Goal: Task Accomplishment & Management: Complete application form

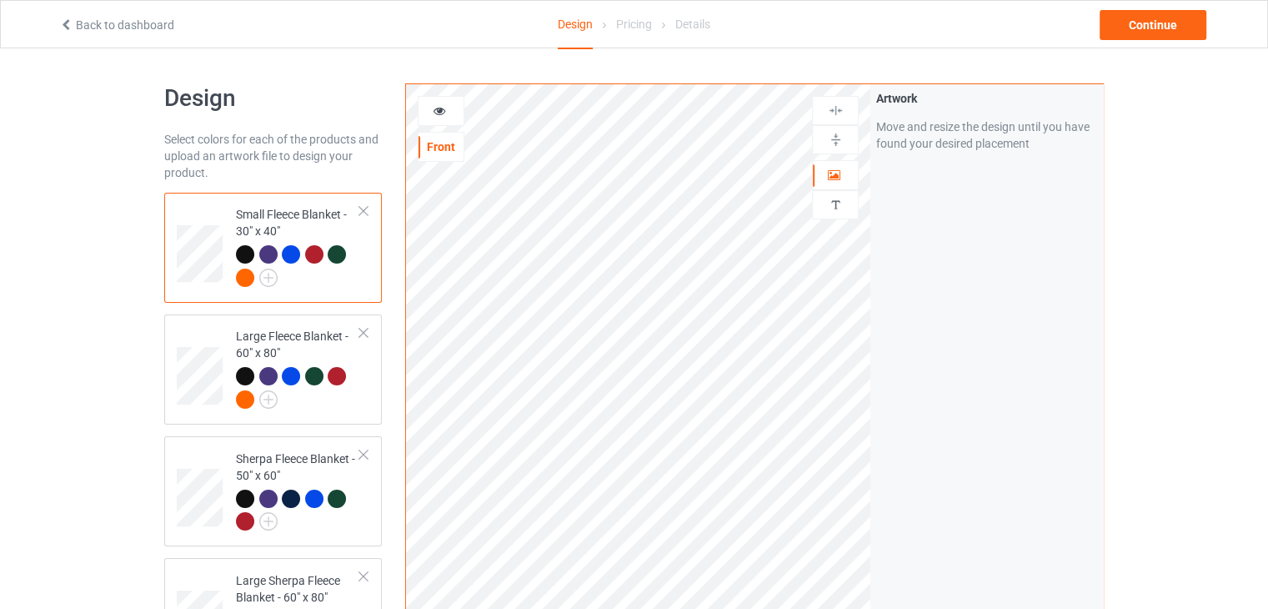
click at [358, 211] on div at bounding box center [364, 211] width 12 height 12
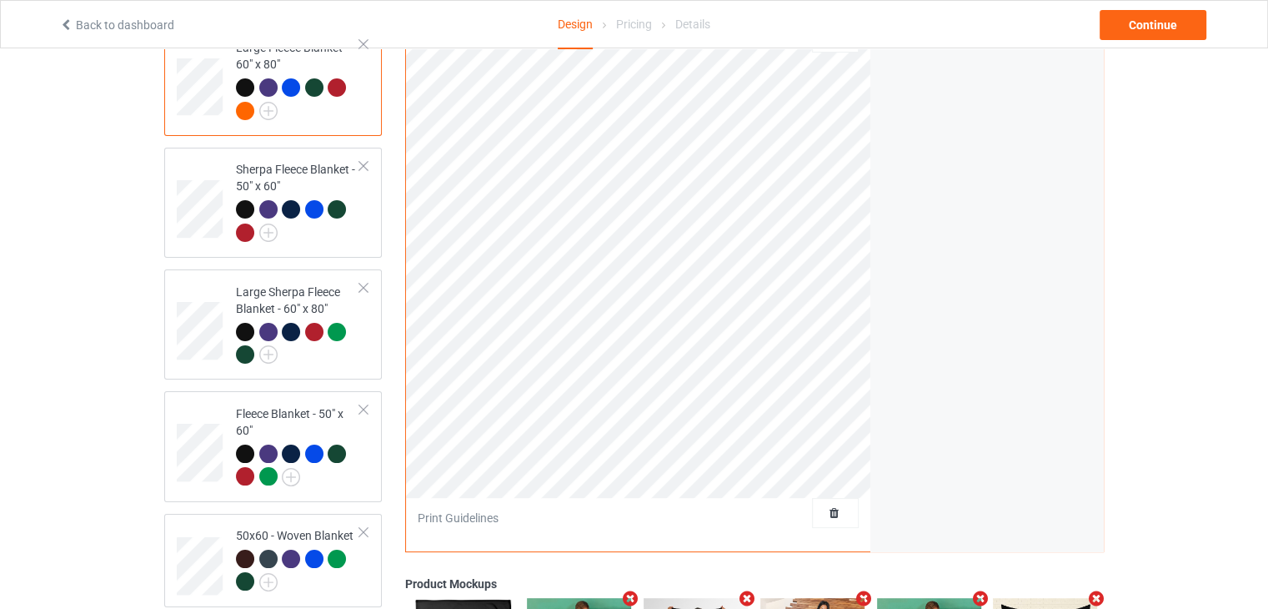
scroll to position [417, 0]
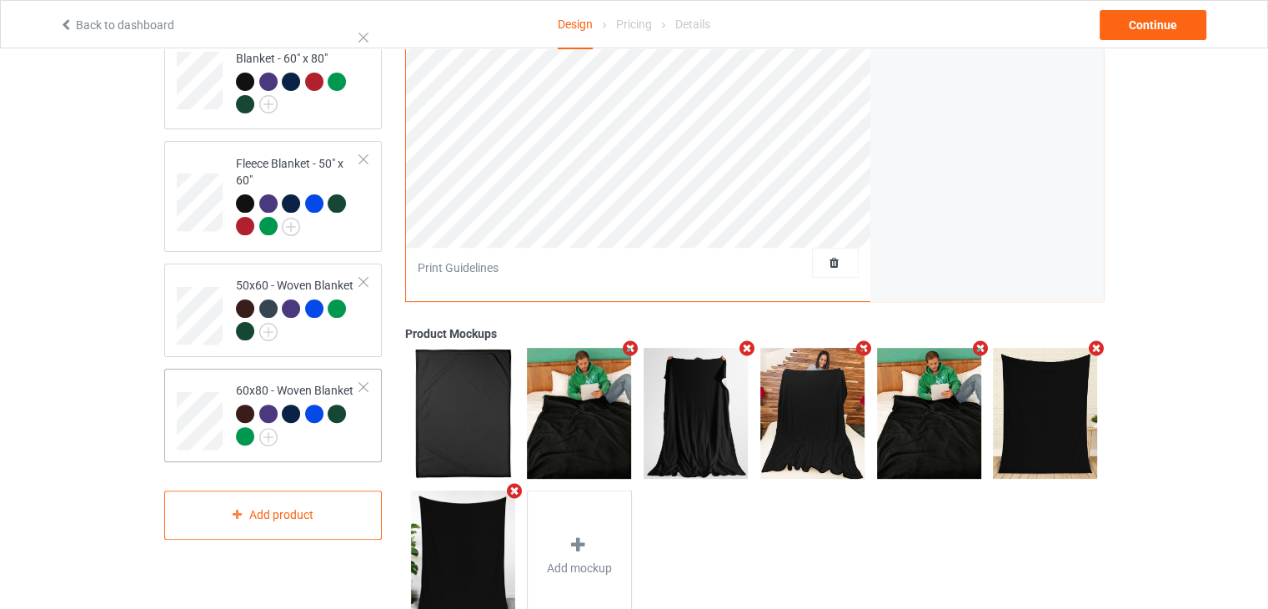
click at [358, 381] on div at bounding box center [364, 387] width 12 height 12
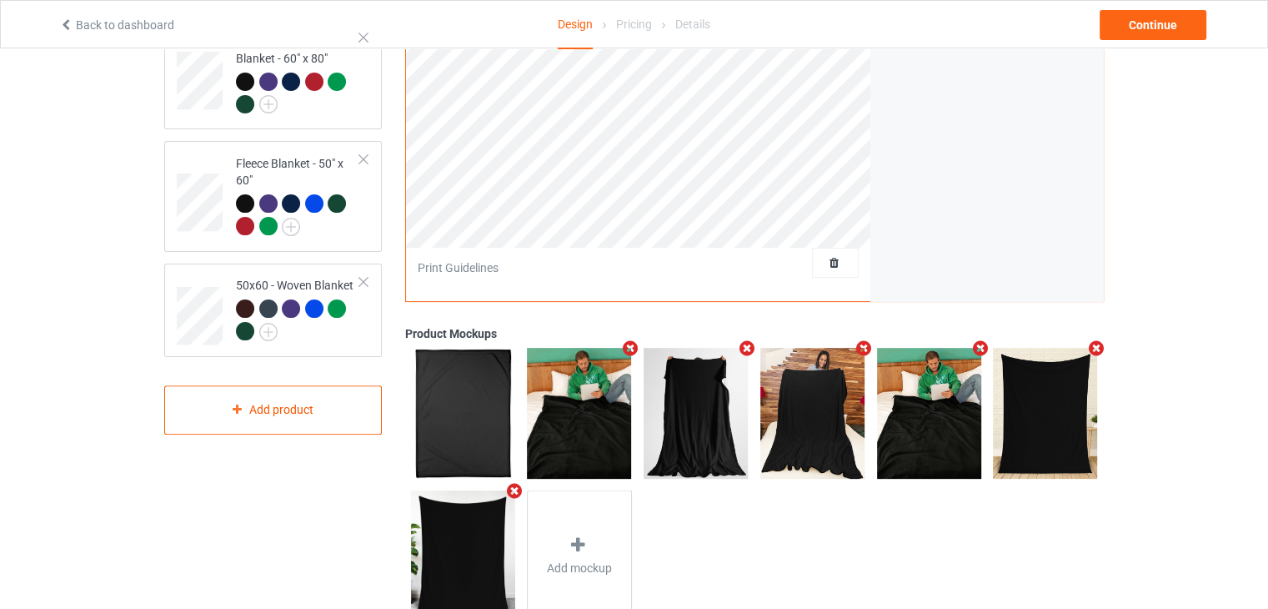
click at [367, 278] on div at bounding box center [364, 282] width 12 height 12
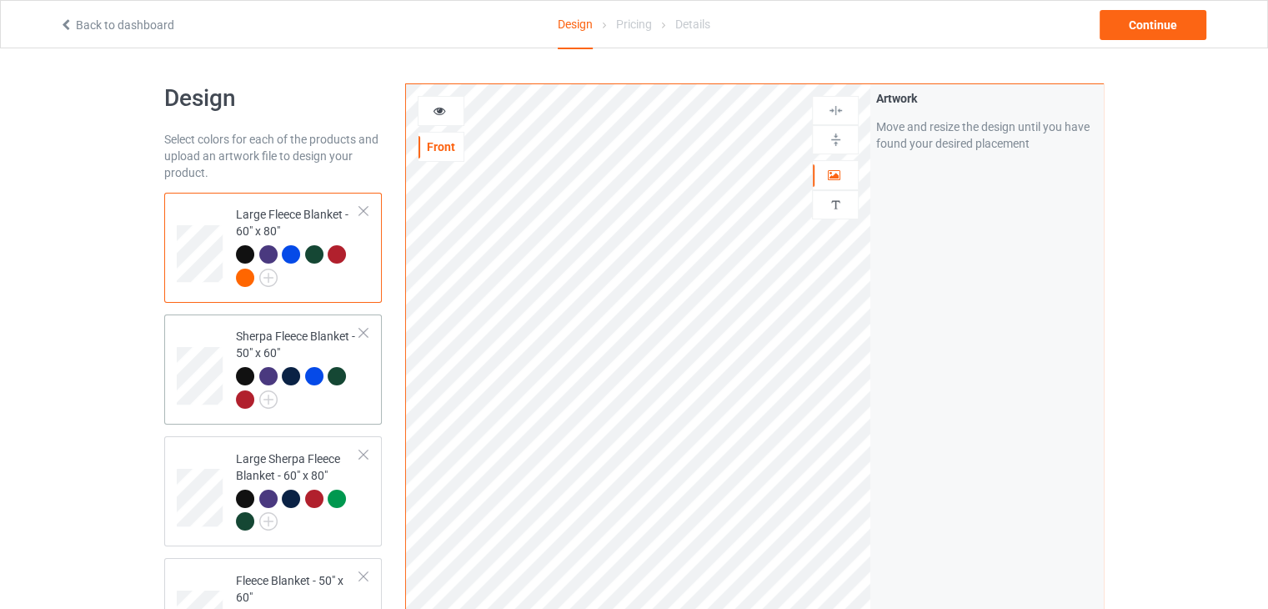
scroll to position [83, 0]
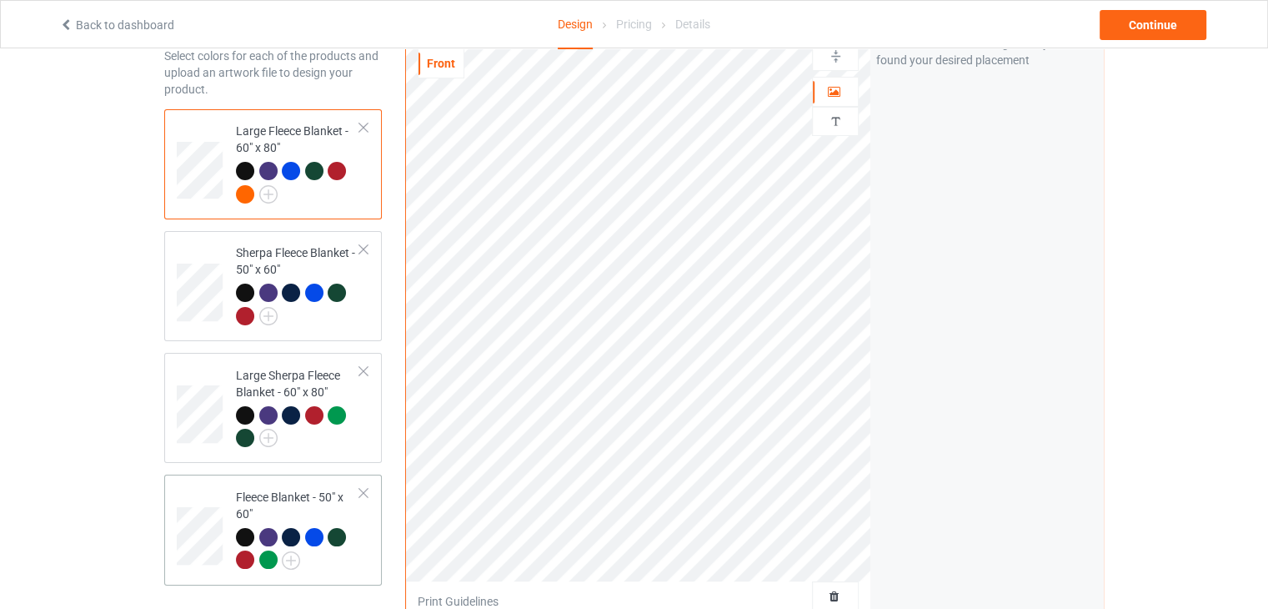
click at [366, 492] on div at bounding box center [364, 493] width 12 height 12
click at [359, 248] on div at bounding box center [364, 249] width 12 height 12
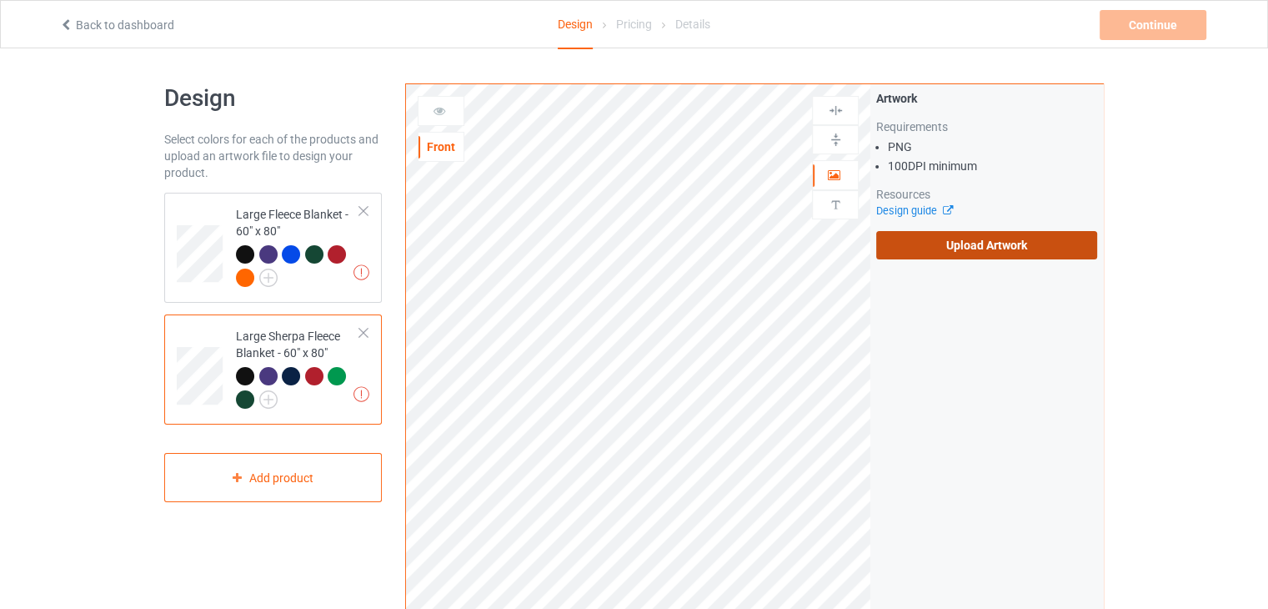
click at [948, 246] on label "Upload Artwork" at bounding box center [986, 245] width 221 height 28
click at [0, 0] on input "Upload Artwork" at bounding box center [0, 0] width 0 height 0
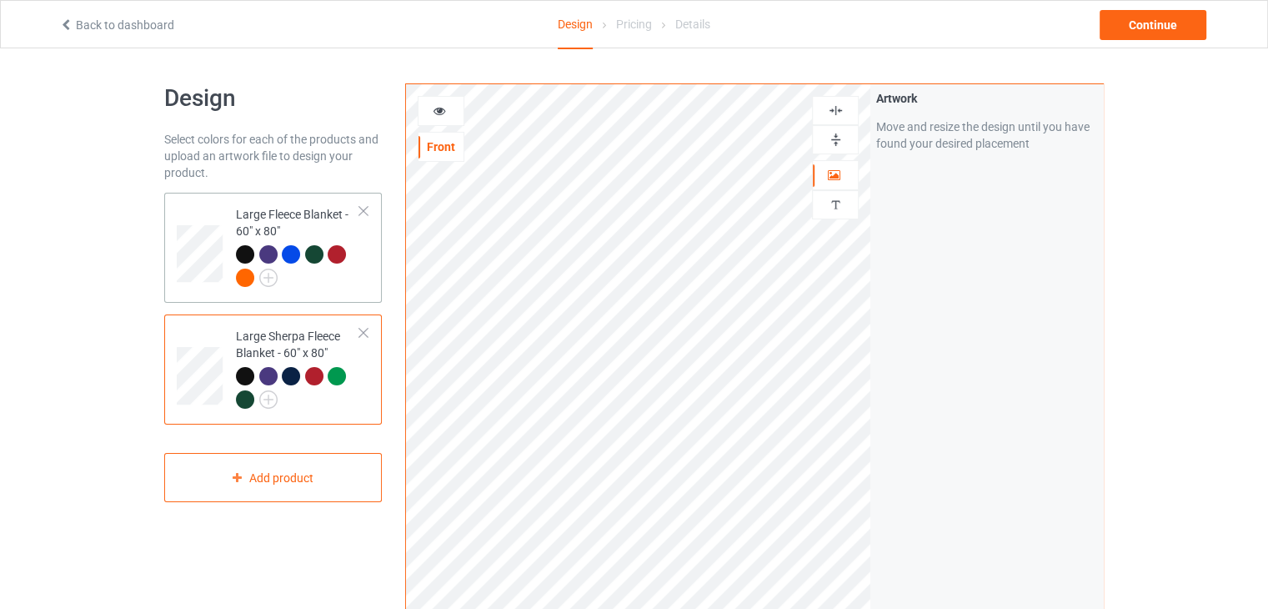
click at [338, 278] on div at bounding box center [298, 268] width 124 height 46
click at [1184, 19] on div "Continue" at bounding box center [1153, 25] width 107 height 30
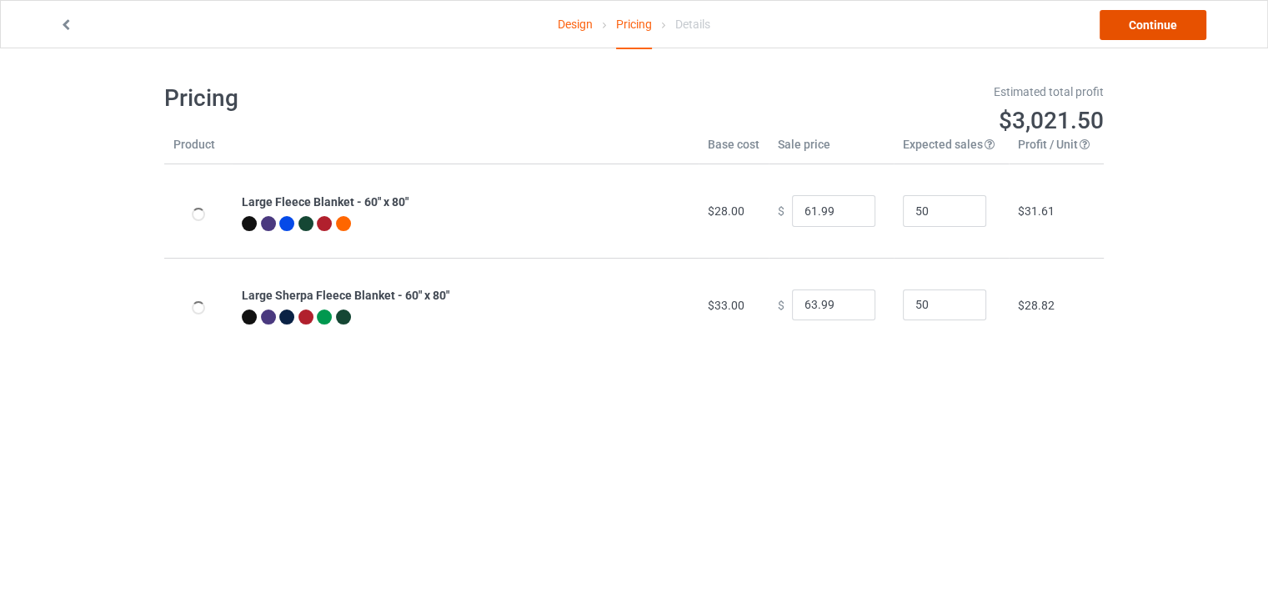
click at [1184, 28] on link "Continue" at bounding box center [1153, 25] width 107 height 30
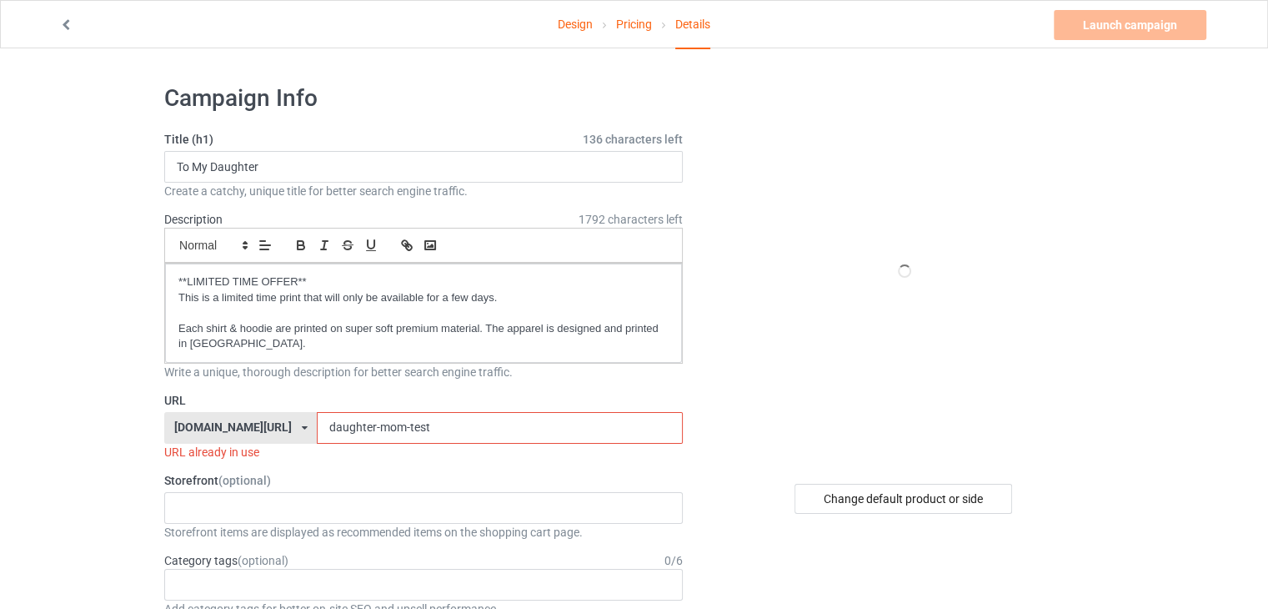
click at [393, 435] on input "daughter-mom-test" at bounding box center [499, 428] width 365 height 32
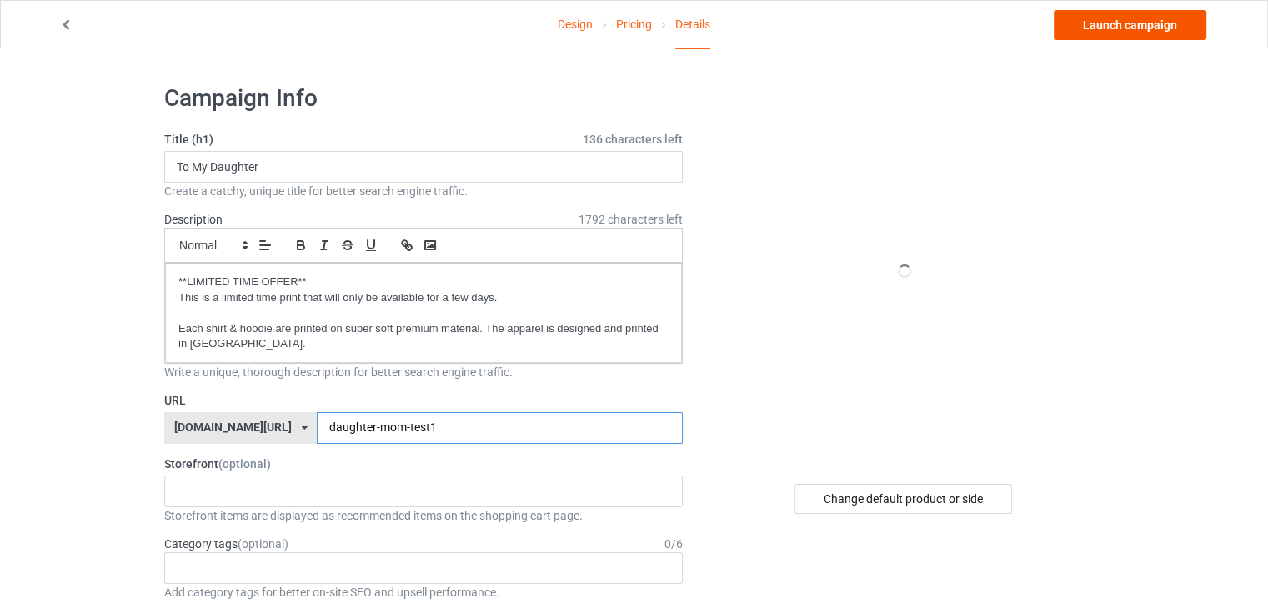
type input "daughter-mom-test1"
click at [1096, 21] on link "Launch campaign" at bounding box center [1130, 25] width 153 height 30
